Goal: Information Seeking & Learning: Learn about a topic

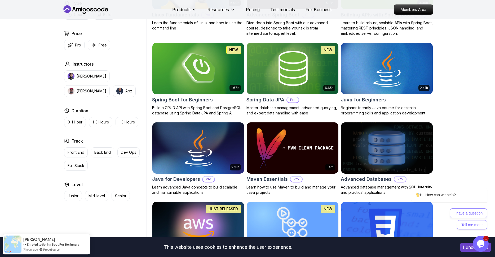
scroll to position [212, 0]
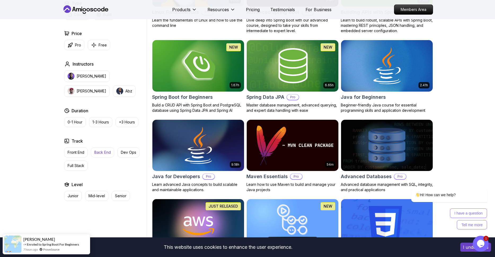
click at [100, 154] on p "Back End" at bounding box center [102, 152] width 16 height 5
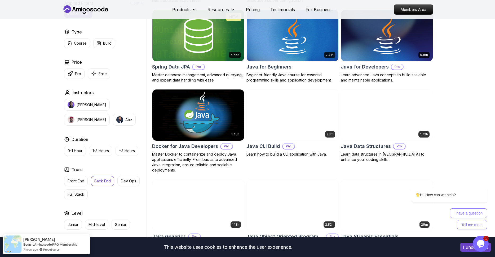
scroll to position [333, 0]
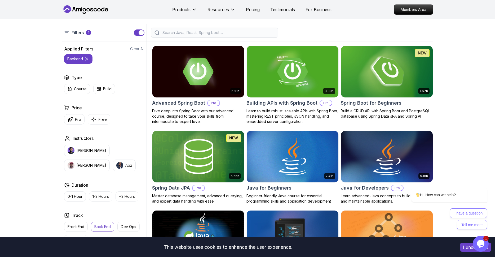
scroll to position [0, 0]
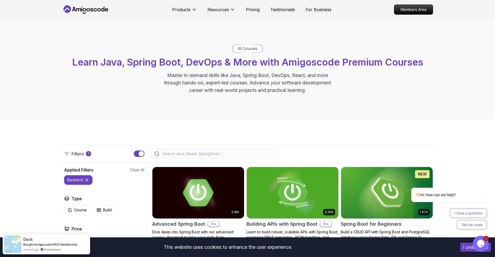
click at [207, 151] on input "search" at bounding box center [219, 153] width 114 height 5
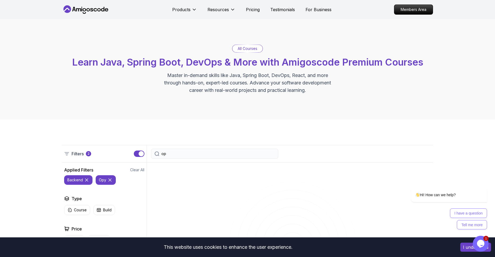
type input "o"
type input "python"
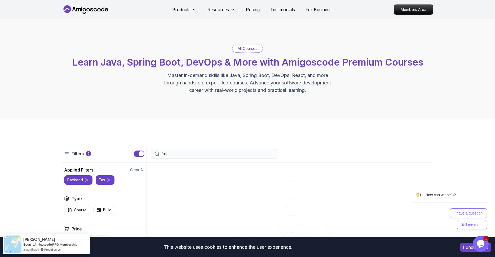
type input "fast"
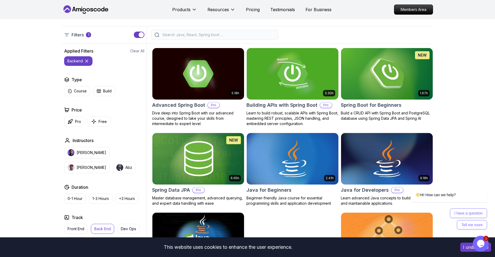
scroll to position [121, 0]
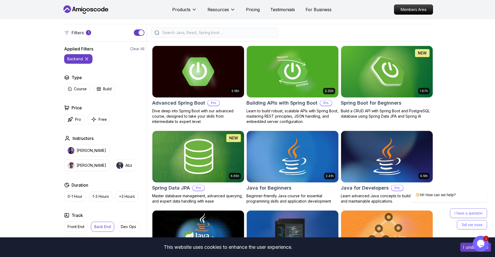
click at [200, 95] on img at bounding box center [198, 72] width 96 height 54
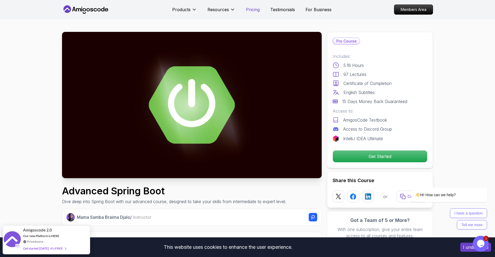
click at [254, 11] on p "Pricing" at bounding box center [253, 9] width 14 height 6
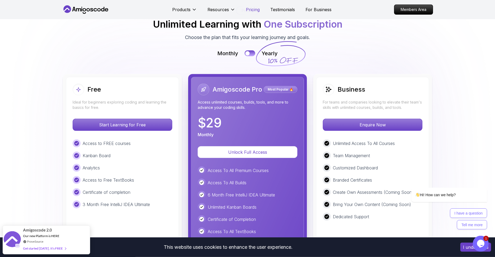
scroll to position [1195, 0]
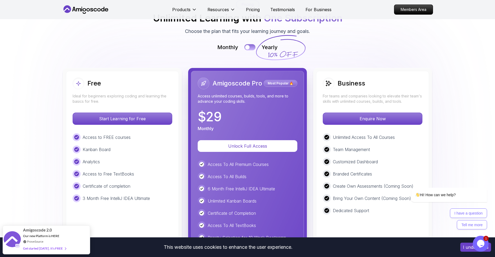
click at [250, 44] on button at bounding box center [250, 47] width 11 height 6
click at [247, 44] on button at bounding box center [250, 47] width 11 height 6
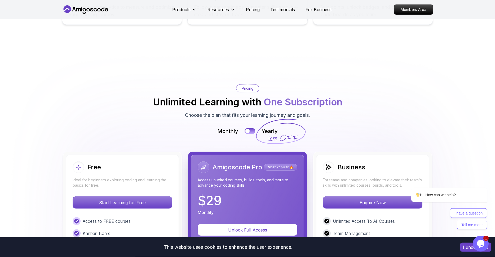
scroll to position [1104, 0]
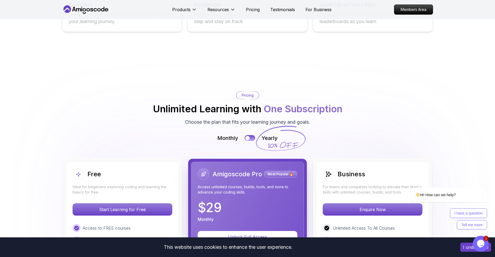
click at [187, 6] on div "Products" at bounding box center [184, 9] width 25 height 11
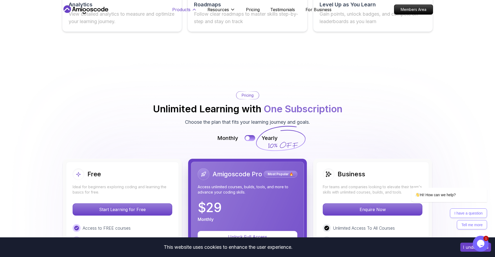
click at [185, 10] on p "Products" at bounding box center [181, 9] width 18 height 6
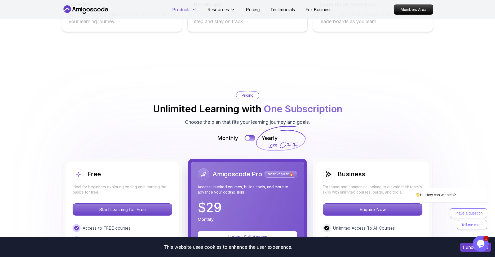
click at [185, 10] on p "Products" at bounding box center [181, 9] width 18 height 6
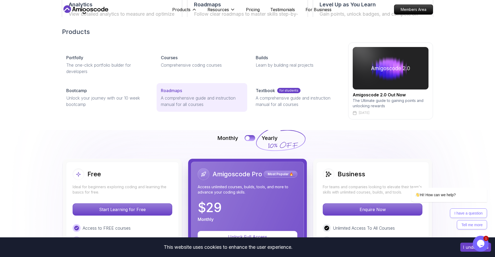
click at [175, 91] on p "Roadmaps" at bounding box center [171, 90] width 21 height 6
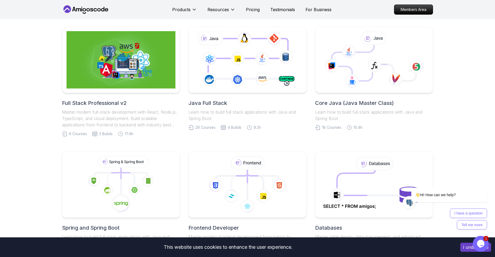
scroll to position [17, 0]
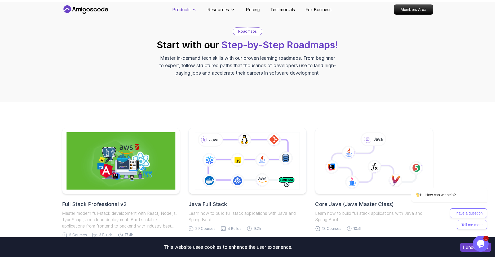
click at [174, 8] on p "Products" at bounding box center [181, 9] width 18 height 6
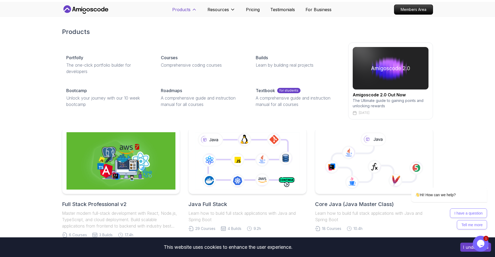
click at [181, 12] on p "Products" at bounding box center [181, 9] width 18 height 6
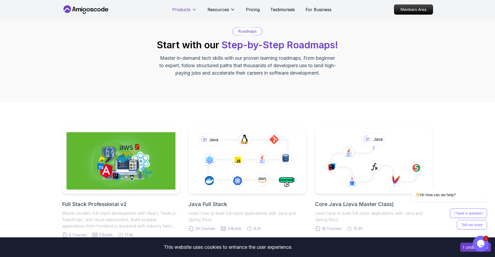
click at [181, 12] on p "Products" at bounding box center [181, 9] width 18 height 6
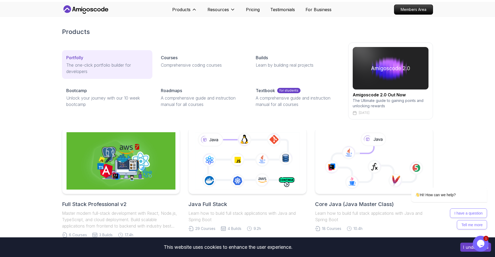
click at [121, 59] on div "Portfolly" at bounding box center [107, 57] width 82 height 6
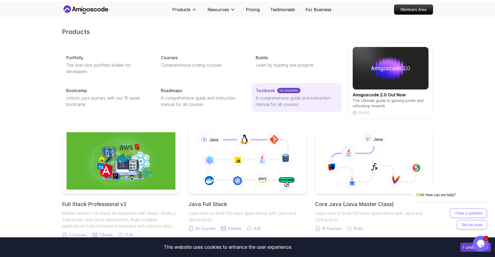
click at [272, 94] on link "Textbook for students A comprehensive guide and instruction manual for all cour…" at bounding box center [297, 97] width 90 height 29
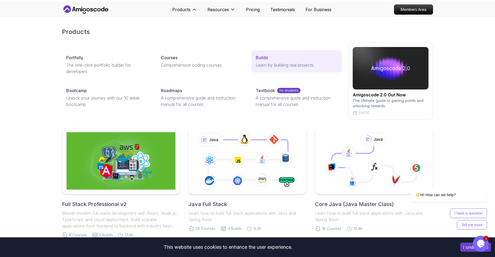
click at [259, 61] on link "Builds Learn by building real projects" at bounding box center [297, 61] width 90 height 22
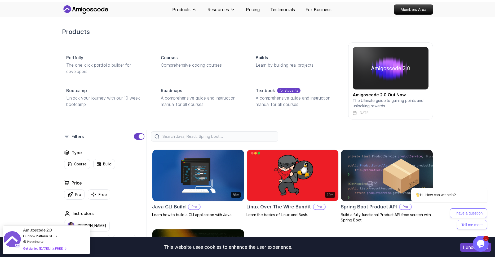
click at [391, 65] on img at bounding box center [391, 68] width 76 height 42
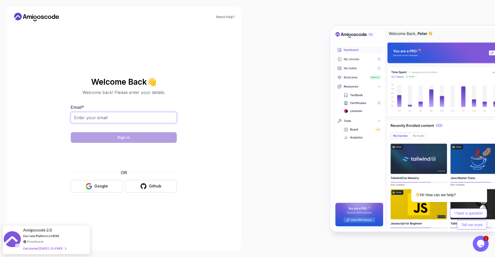
click at [117, 114] on input "Email *" at bounding box center [124, 117] width 106 height 11
click at [176, 106] on div "Email *" at bounding box center [124, 116] width 106 height 25
click at [83, 187] on button "Google" at bounding box center [97, 186] width 52 height 12
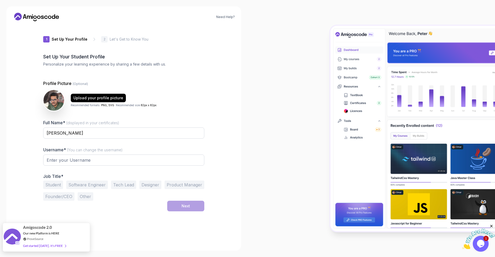
type input "keenrhinobfba6"
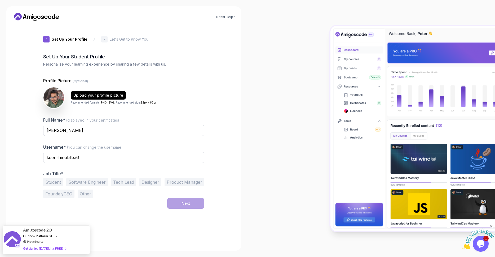
click at [208, 88] on div "1 Set Up Your Profile 1 Set Up Your Profile 2 Let's Get to Know You Set Up Your…" at bounding box center [124, 134] width 178 height 219
click at [94, 184] on button "Software Engineer" at bounding box center [87, 182] width 42 height 8
click at [177, 203] on button "Next" at bounding box center [185, 203] width 37 height 11
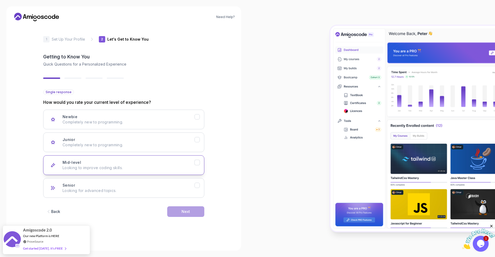
click at [108, 165] on p "Looking to improve coding skills." at bounding box center [129, 167] width 132 height 5
click at [189, 213] on div "Next" at bounding box center [186, 211] width 8 height 5
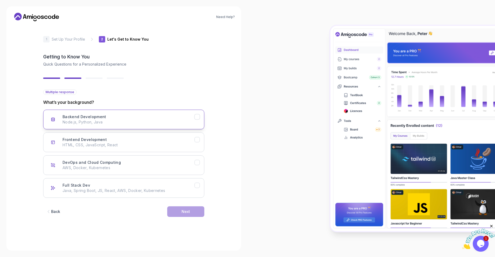
click at [156, 122] on p "Node.js, Python, Java" at bounding box center [129, 121] width 132 height 5
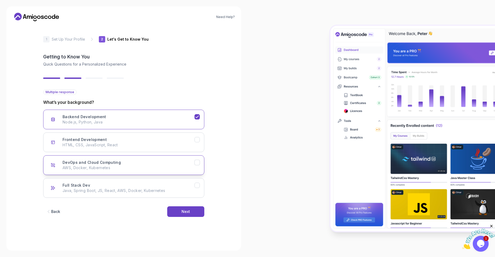
click at [197, 167] on button "DevOps and Cloud Computing AWS, Docker, Kubernetes" at bounding box center [123, 165] width 161 height 20
click at [185, 211] on div "Next" at bounding box center [186, 211] width 8 height 5
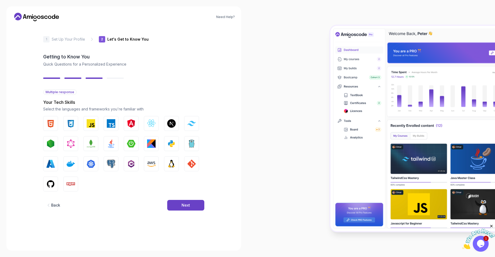
drag, startPoint x: 114, startPoint y: 148, endPoint x: 124, endPoint y: 148, distance: 9.3
click at [115, 148] on button "Java" at bounding box center [111, 143] width 15 height 15
click at [127, 148] on button "Spring Boot" at bounding box center [131, 143] width 15 height 15
click at [111, 165] on img "button" at bounding box center [111, 163] width 8 height 8
click at [150, 168] on button "AWS" at bounding box center [151, 163] width 15 height 15
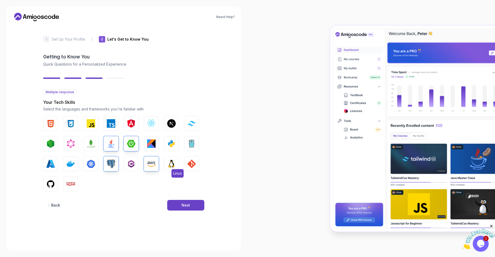
click at [171, 167] on img "button" at bounding box center [171, 163] width 8 height 8
drag, startPoint x: 189, startPoint y: 161, endPoint x: 186, endPoint y: 164, distance: 4.5
click at [189, 161] on img "button" at bounding box center [191, 163] width 8 height 8
click at [72, 165] on img "button" at bounding box center [71, 163] width 8 height 8
click at [168, 143] on img "button" at bounding box center [171, 143] width 8 height 8
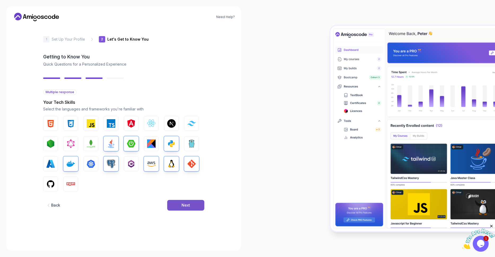
click at [184, 202] on div "Next" at bounding box center [186, 204] width 8 height 5
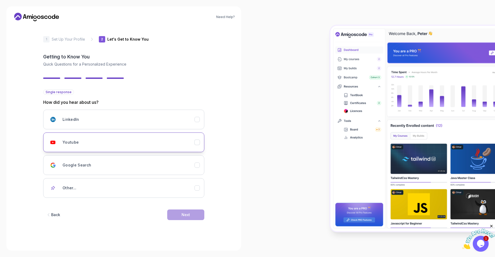
click at [139, 143] on div "Youtube" at bounding box center [129, 142] width 132 height 11
click at [180, 217] on button "Next" at bounding box center [185, 214] width 37 height 11
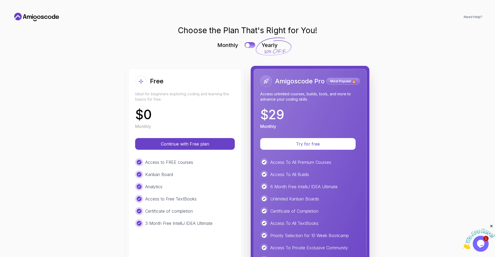
scroll to position [74, 0]
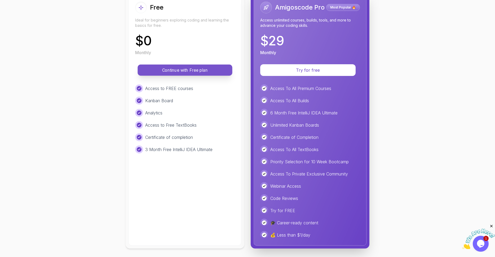
click at [202, 72] on p "Continue with Free plan" at bounding box center [185, 70] width 83 height 6
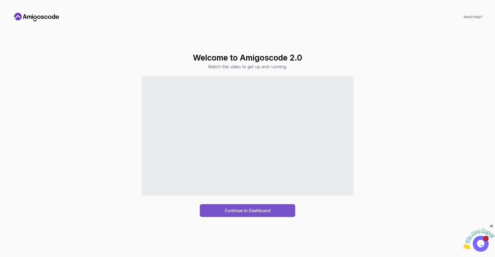
click at [239, 209] on div "Continue to Dashboard" at bounding box center [248, 210] width 46 height 6
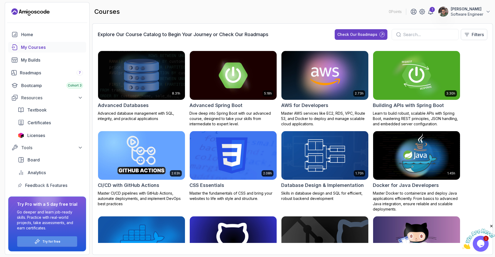
click at [65, 241] on div "Try for free" at bounding box center [47, 241] width 60 height 10
click at [55, 239] on p "Try for free" at bounding box center [51, 241] width 18 height 4
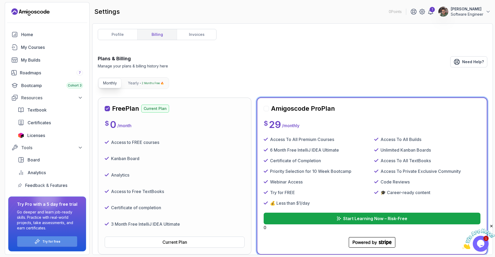
click at [30, 240] on div "Try for free" at bounding box center [47, 241] width 60 height 10
click at [158, 85] on p "2 Months Free 🔥" at bounding box center [153, 82] width 22 height 5
click at [111, 85] on p "Monthly" at bounding box center [110, 82] width 14 height 5
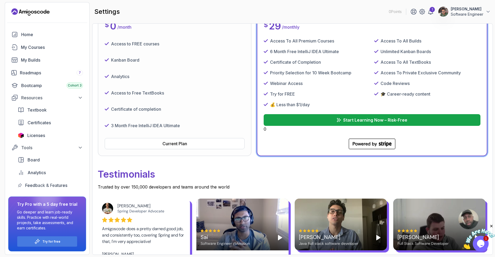
scroll to position [159, 0]
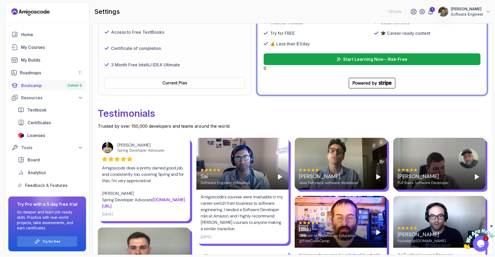
click at [52, 86] on div "Bootcamp Cohort 3" at bounding box center [52, 85] width 62 height 6
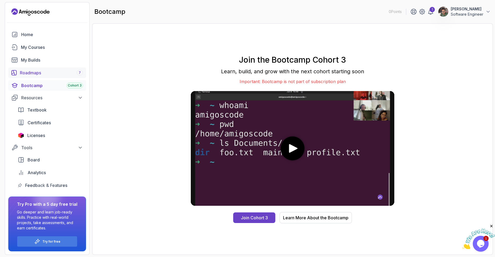
click at [44, 72] on div "Roadmaps 7" at bounding box center [51, 72] width 63 height 6
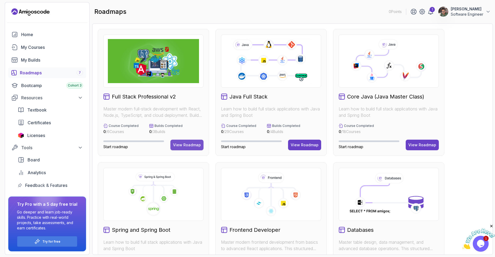
click at [195, 143] on div "View Roadmap" at bounding box center [187, 144] width 28 height 5
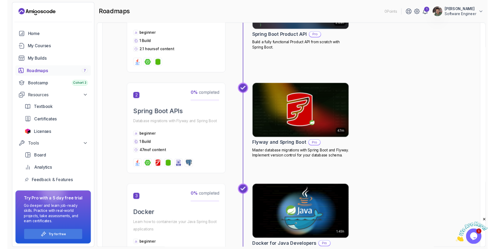
scroll to position [227, 0]
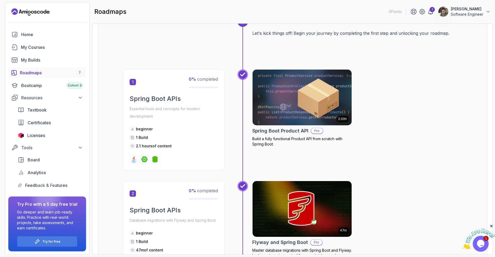
click at [279, 132] on h2 "Spring Boot Product API" at bounding box center [280, 130] width 56 height 7
